Goal: Information Seeking & Learning: Stay updated

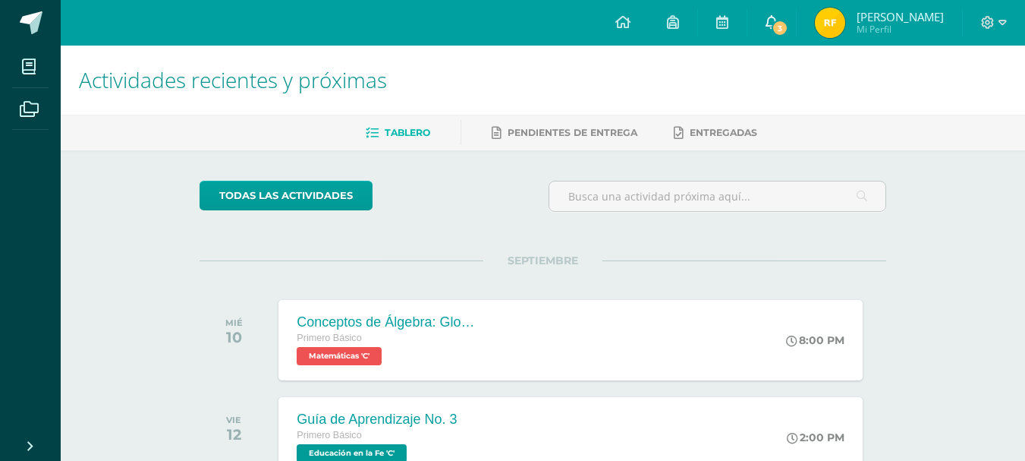
click at [792, 39] on link "3" at bounding box center [772, 23] width 49 height 46
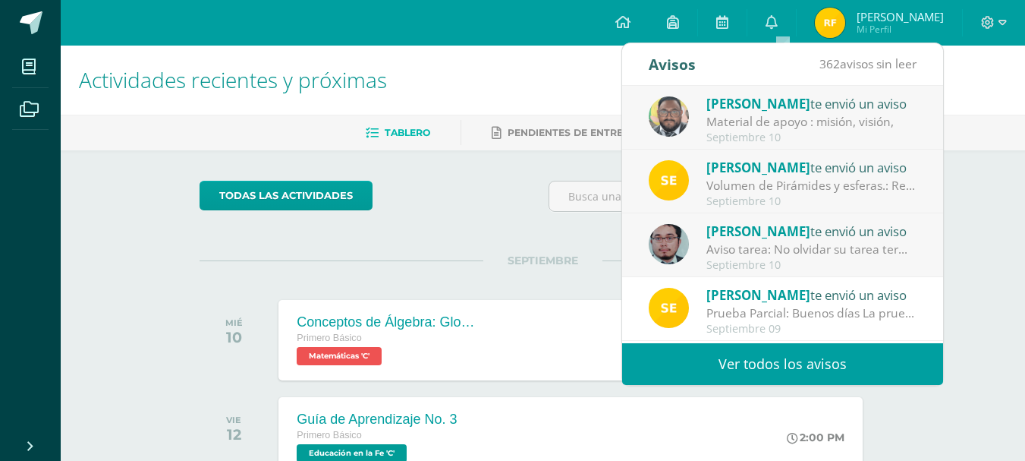
click at [838, 359] on link "Ver todos los avisos" at bounding box center [782, 364] width 321 height 42
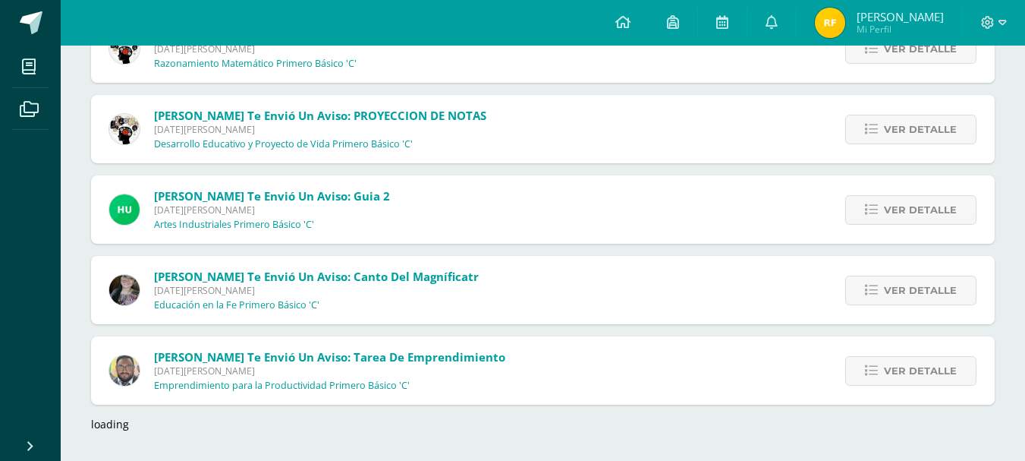
scroll to position [7058, 0]
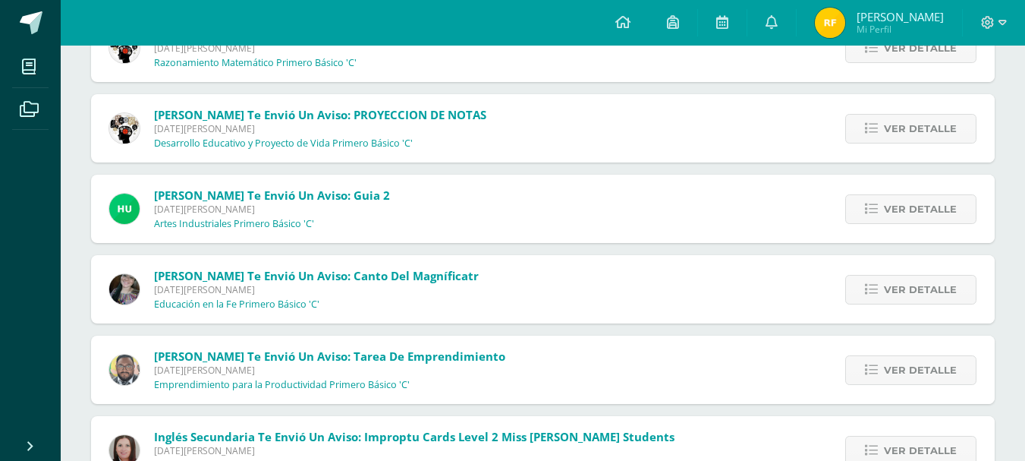
click at [874, 354] on div "Ver detalle" at bounding box center [909, 369] width 172 height 68
click at [874, 360] on link "Ver detalle" at bounding box center [910, 370] width 131 height 30
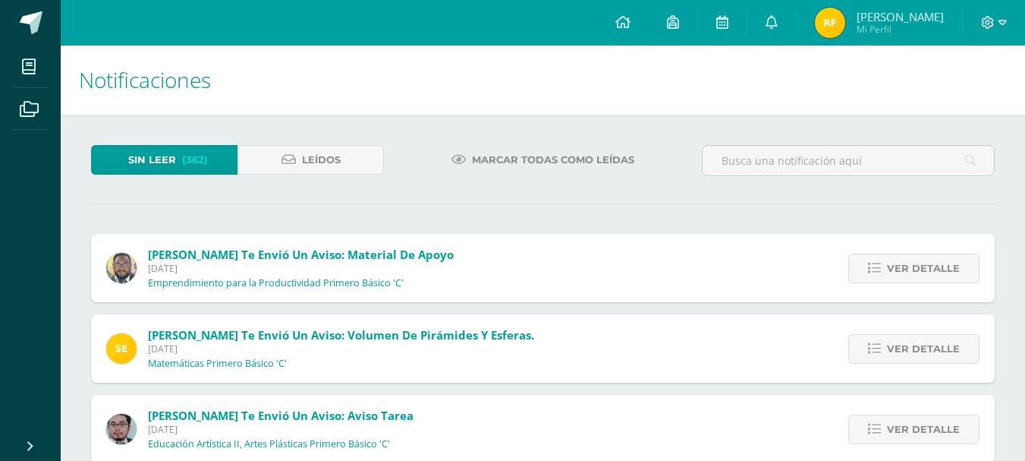
scroll to position [76, 0]
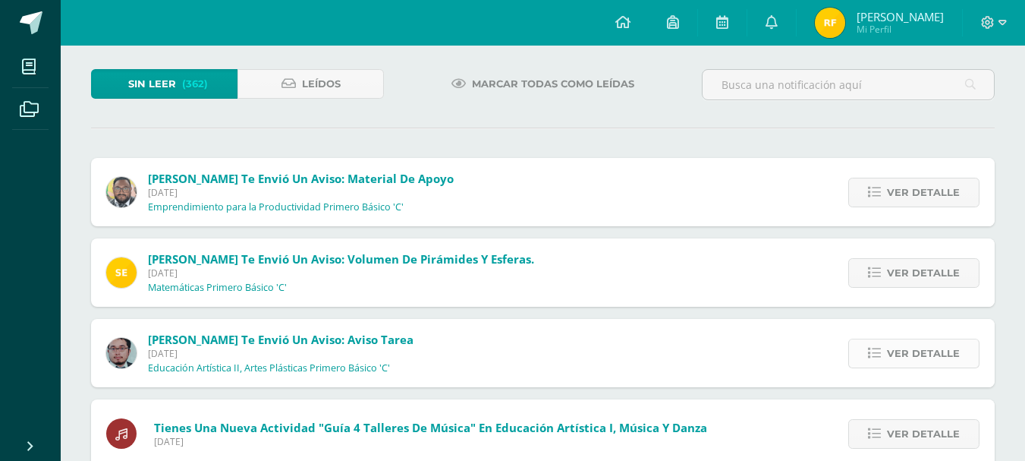
click at [880, 347] on icon at bounding box center [874, 353] width 13 height 13
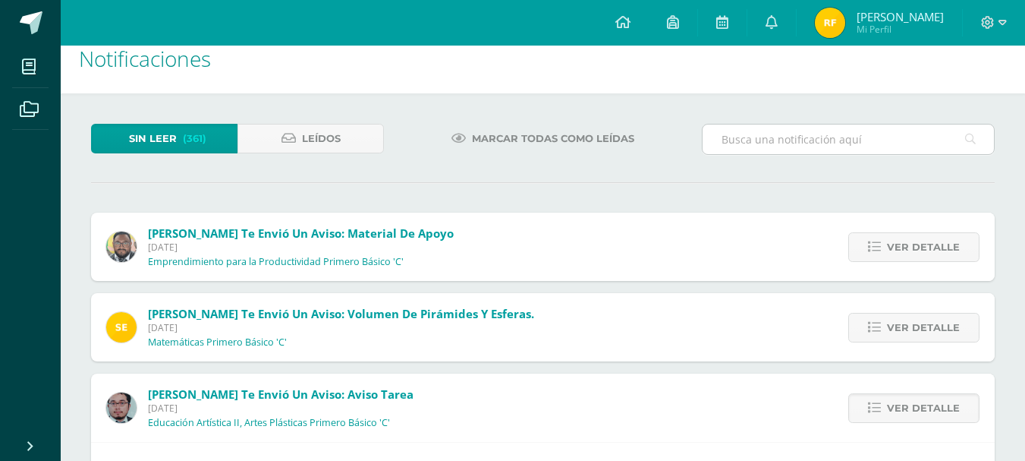
scroll to position [0, 0]
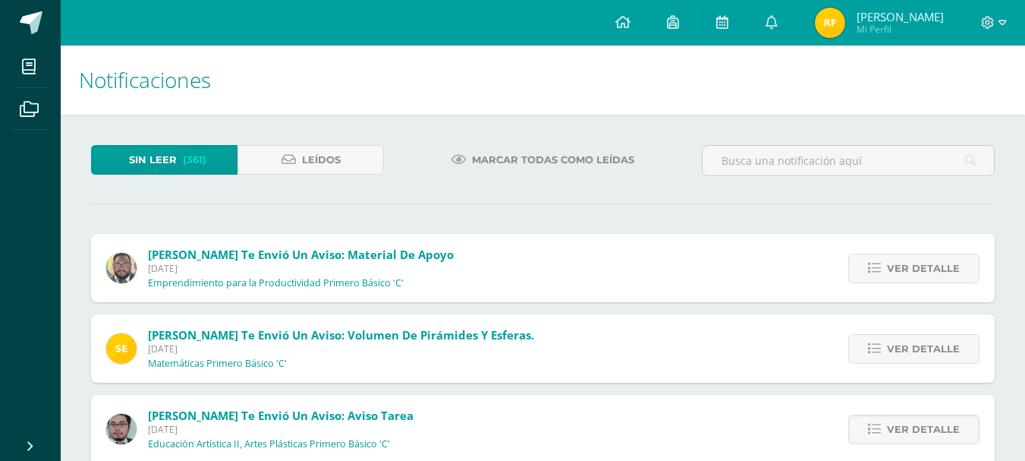
drag, startPoint x: 909, startPoint y: 220, endPoint x: 908, endPoint y: 247, distance: 27.4
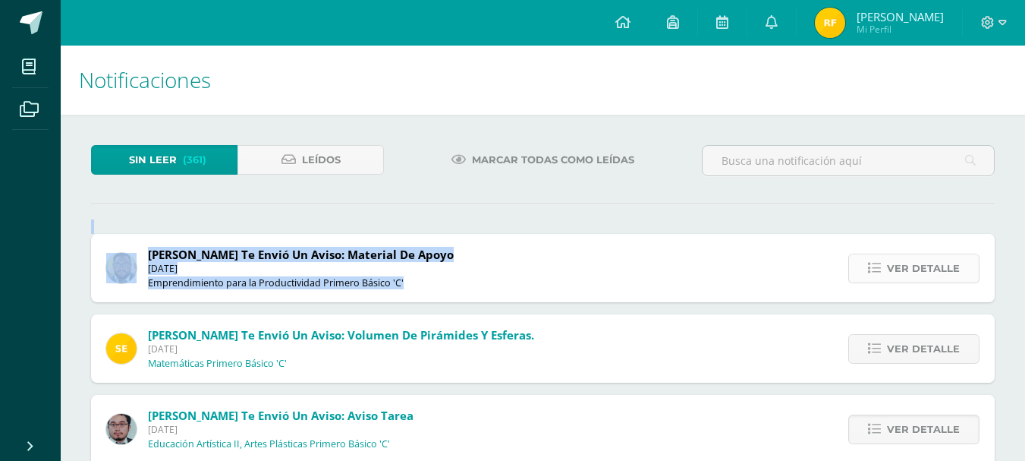
click at [914, 263] on span "Ver detalle" at bounding box center [923, 268] width 73 height 28
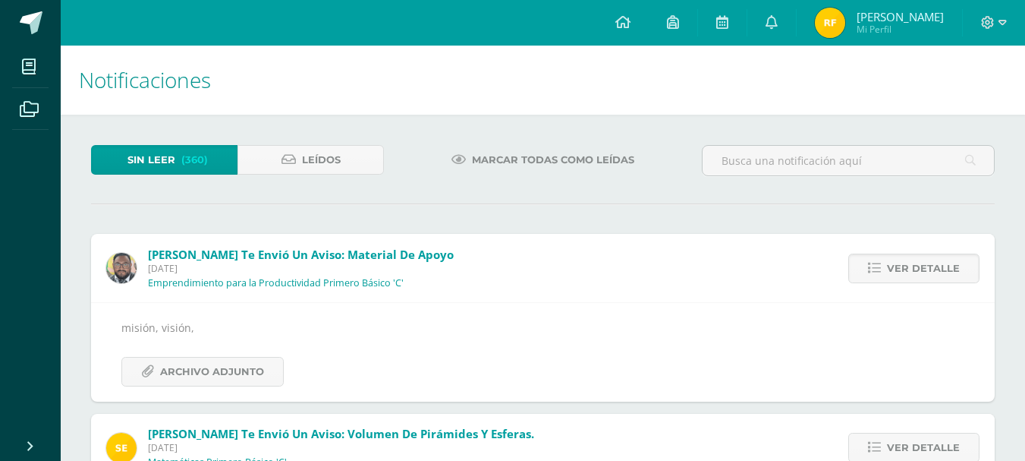
click at [661, 173] on div "Marcar todas como leídas" at bounding box center [542, 167] width 305 height 44
click at [279, 170] on link "Leídos" at bounding box center [311, 160] width 146 height 30
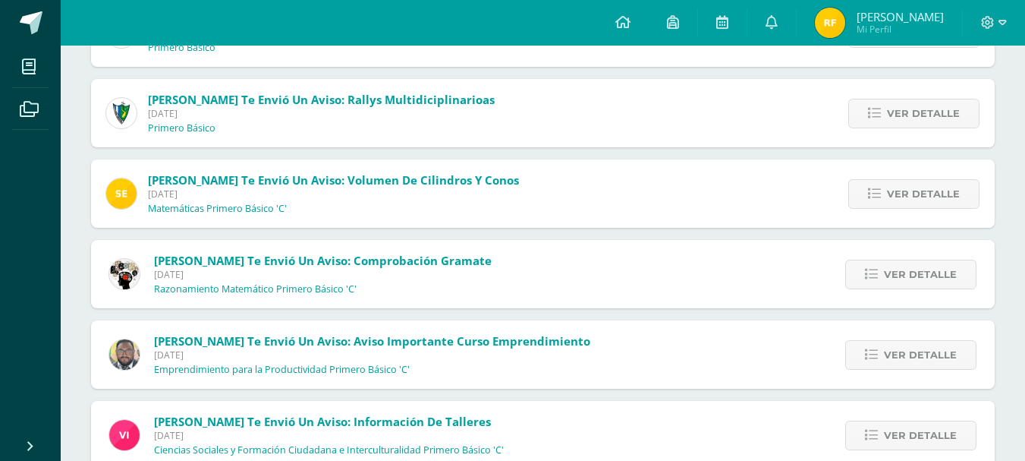
scroll to position [950, 0]
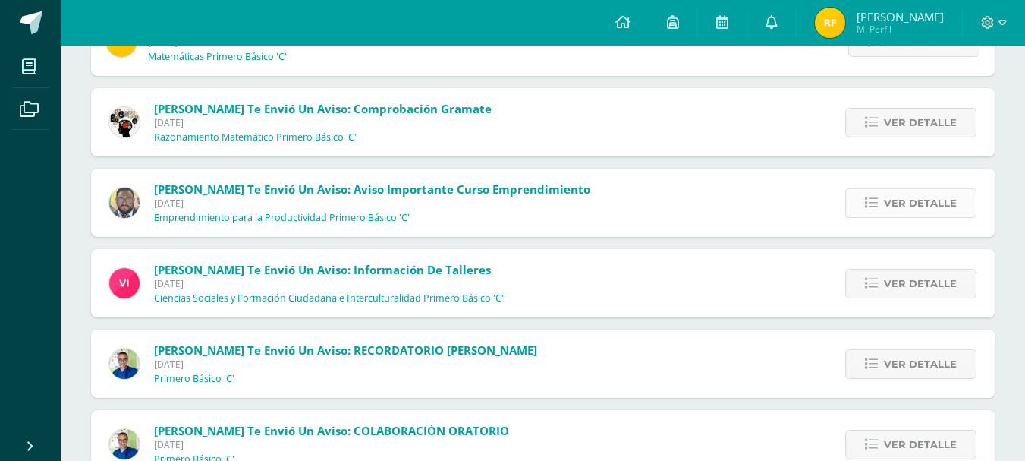
click at [914, 216] on span "Ver detalle" at bounding box center [920, 203] width 73 height 28
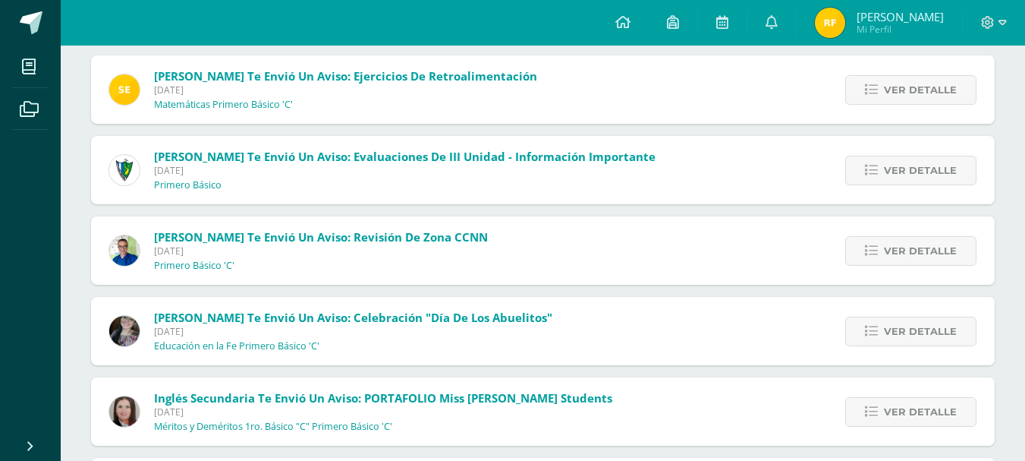
scroll to position [5056, 0]
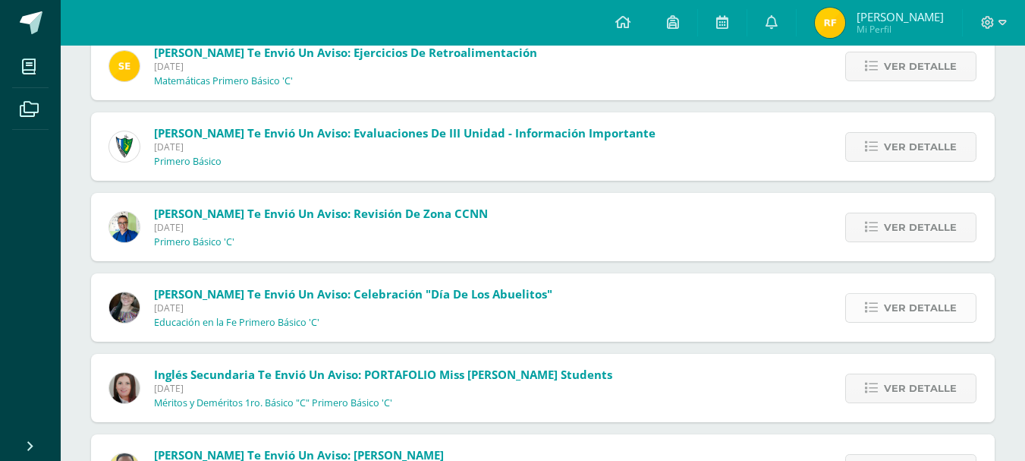
click at [912, 302] on span "Ver detalle" at bounding box center [920, 308] width 73 height 28
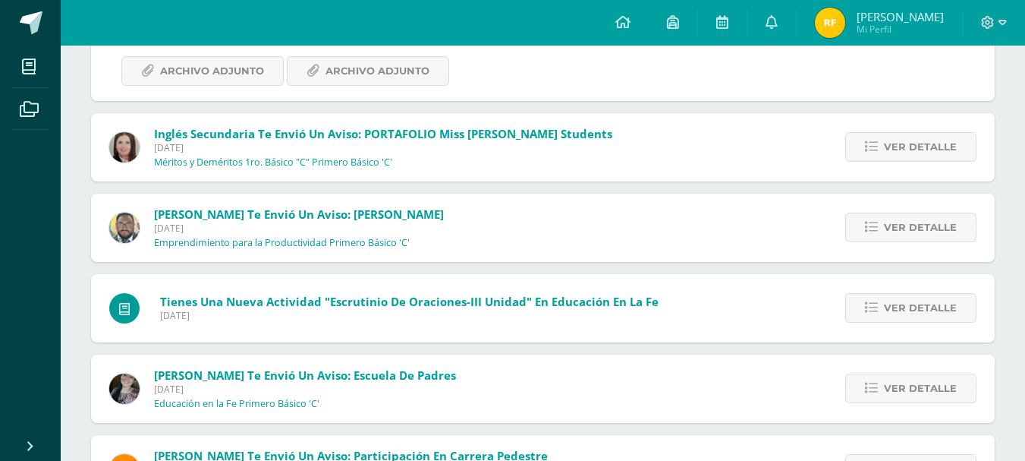
scroll to position [5403, 0]
click at [913, 216] on span "Ver detalle" at bounding box center [920, 226] width 73 height 28
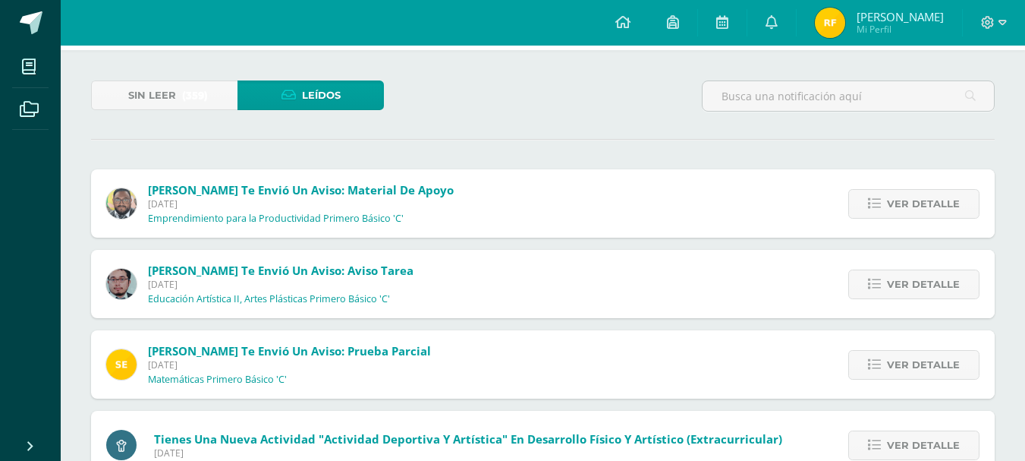
scroll to position [0, 0]
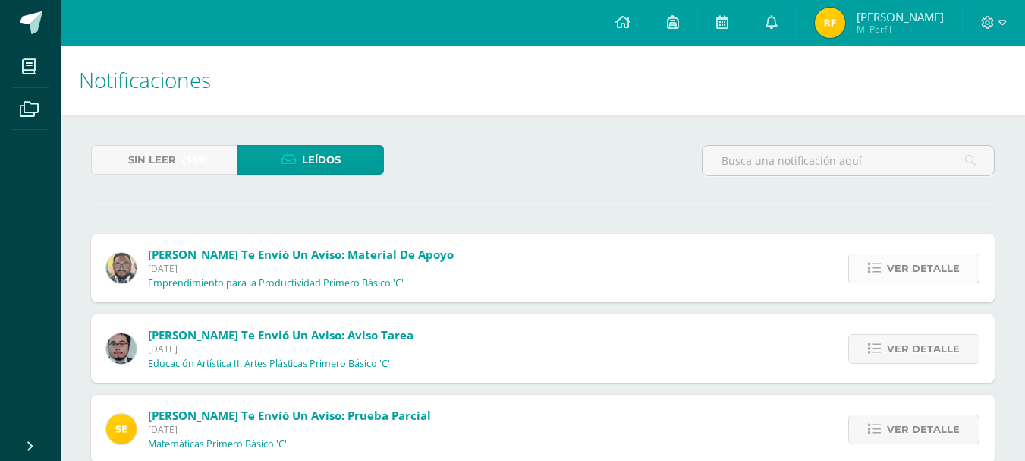
click at [900, 262] on span "Ver detalle" at bounding box center [923, 268] width 73 height 28
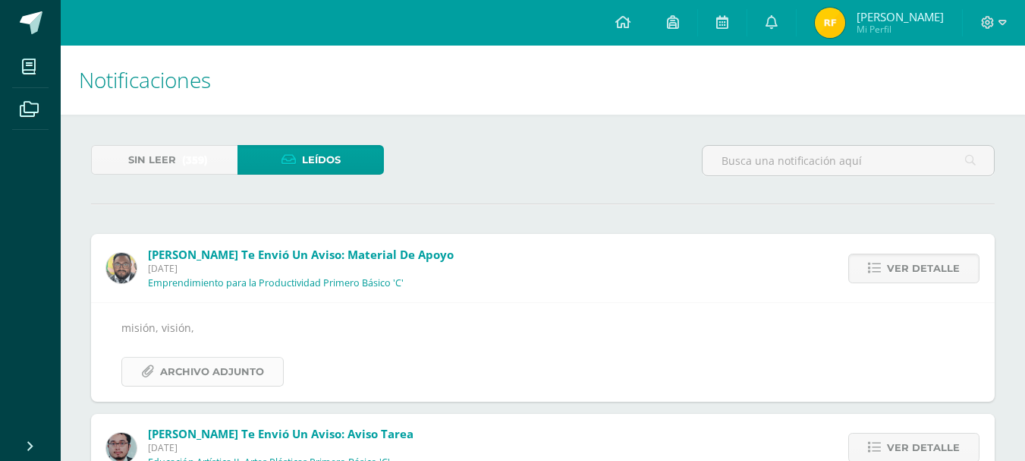
click at [253, 360] on span "Archivo Adjunto" at bounding box center [212, 371] width 104 height 28
click at [179, 160] on link "Sin leer (359)" at bounding box center [164, 160] width 146 height 30
click at [200, 168] on span "(359)" at bounding box center [195, 160] width 26 height 28
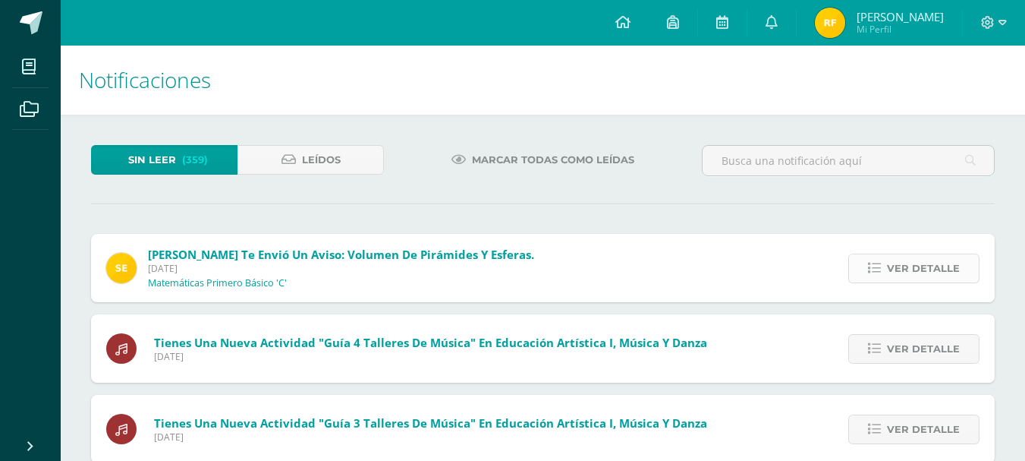
click at [868, 268] on link "Ver detalle" at bounding box center [913, 268] width 131 height 30
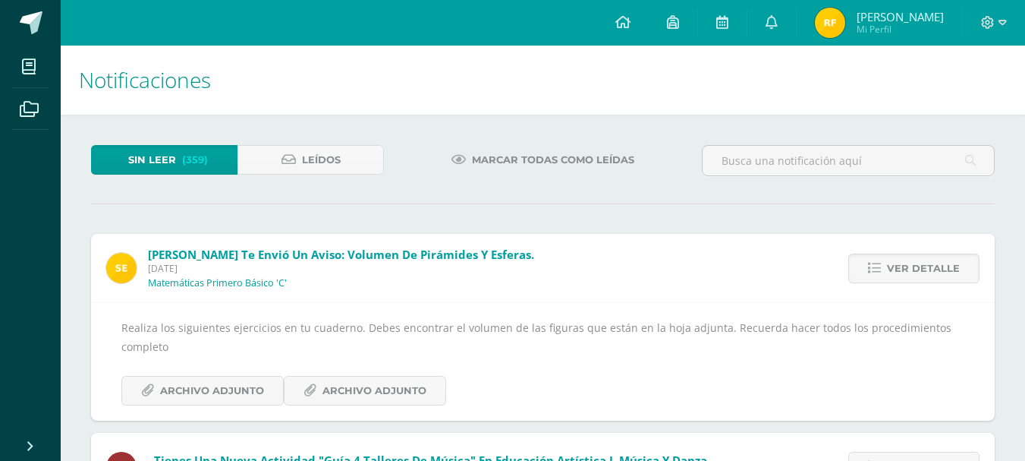
click at [250, 369] on div "Realiza los siguientes ejercicios en tu cuaderno. Debes encontrar el volumen de…" at bounding box center [542, 361] width 843 height 87
click at [238, 381] on span "Archivo Adjunto" at bounding box center [212, 390] width 104 height 28
click at [373, 386] on span "Archivo Adjunto" at bounding box center [375, 390] width 104 height 28
